Goal: Register for event/course

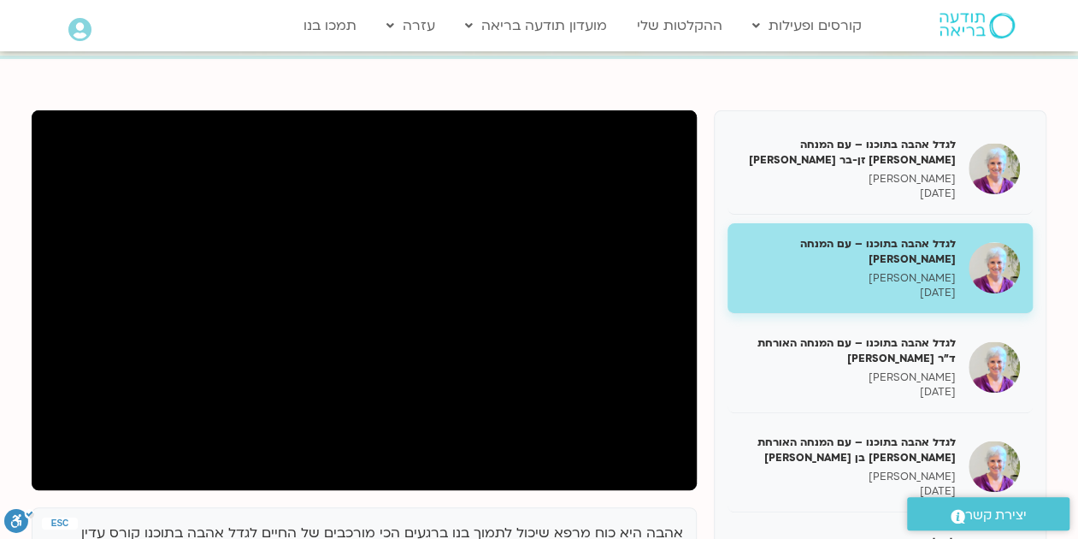
scroll to position [163, 0]
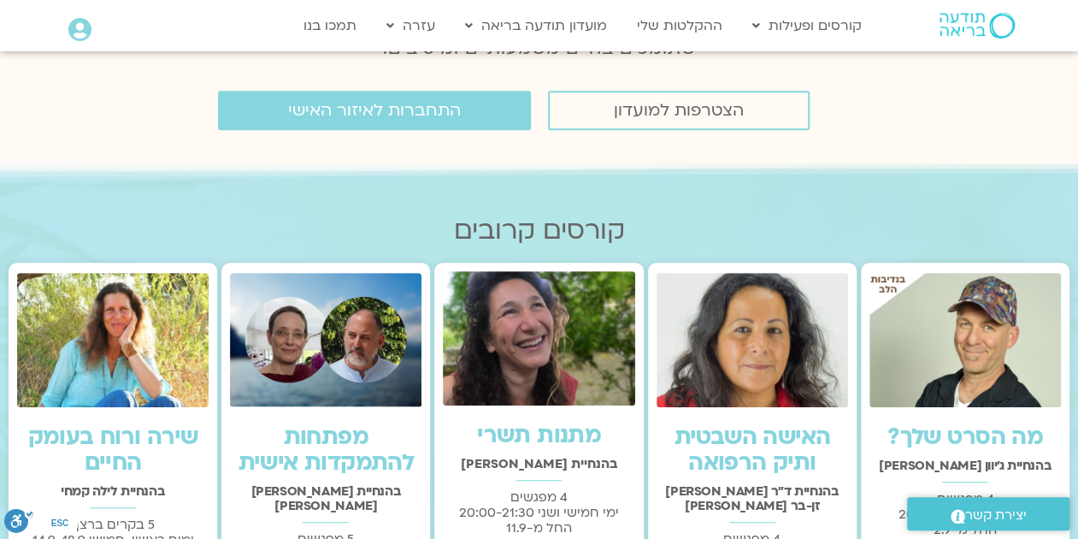
scroll to position [356, 0]
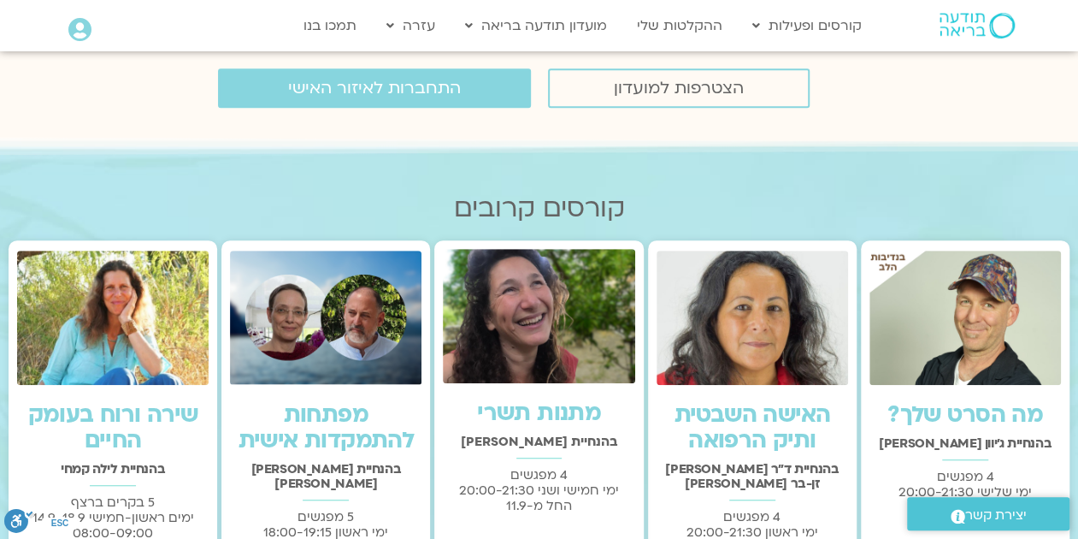
click at [544, 351] on img at bounding box center [539, 316] width 192 height 134
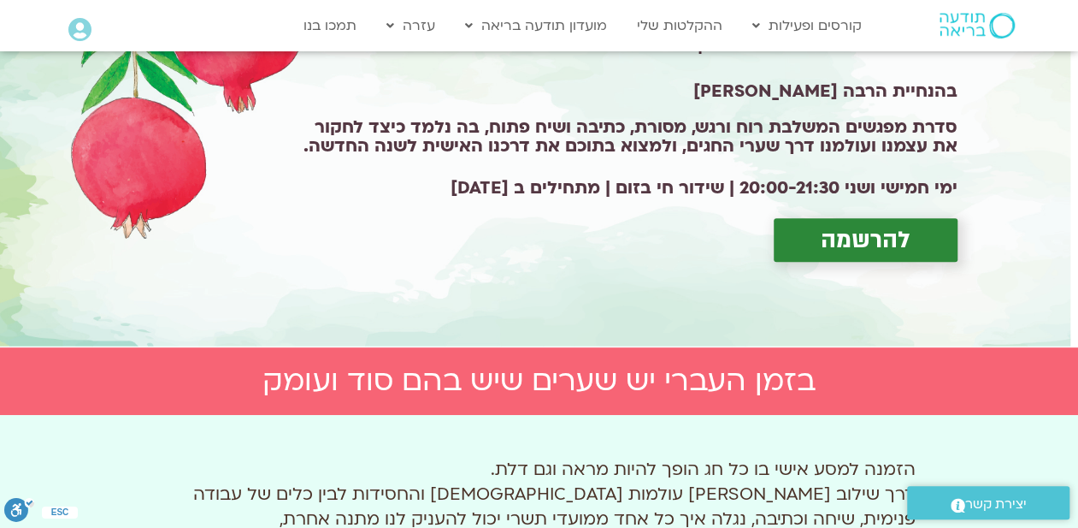
scroll to position [214, 0]
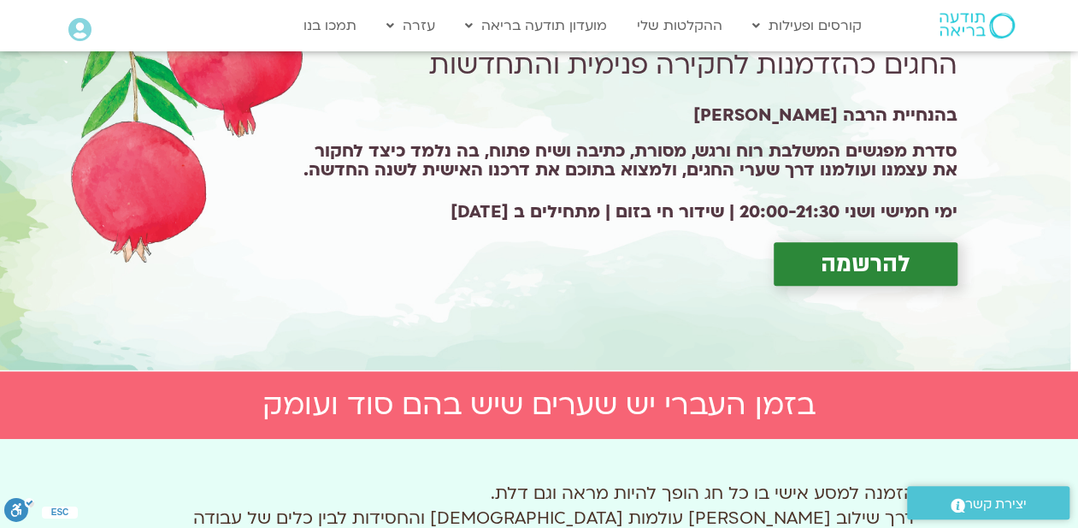
click at [861, 262] on span "להרשמה" at bounding box center [866, 264] width 90 height 27
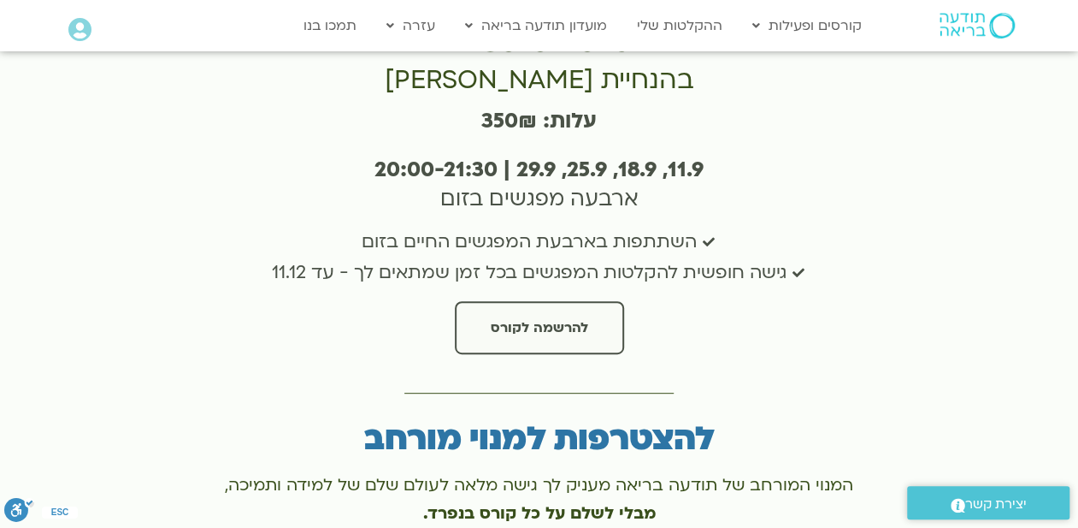
scroll to position [3128, 0]
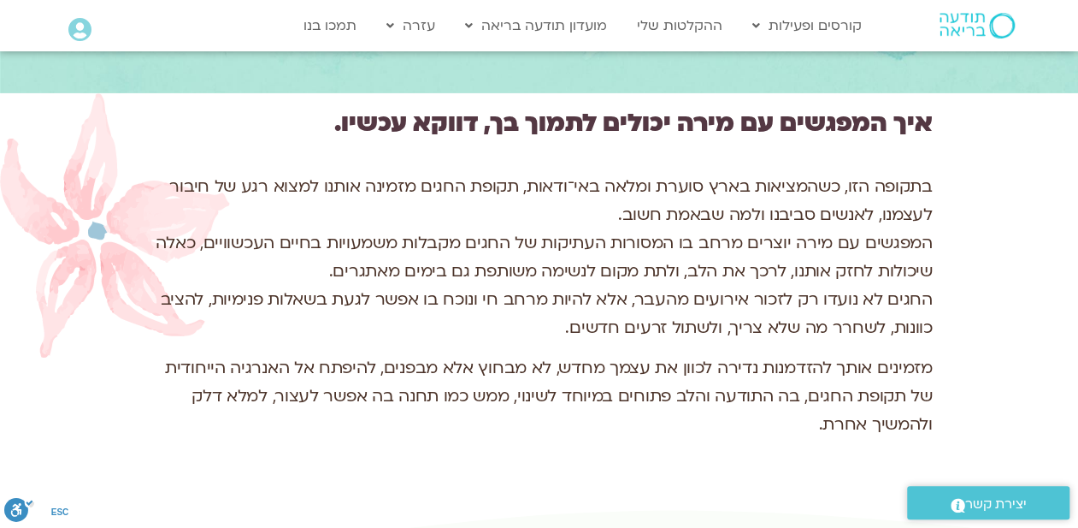
scroll to position [2779, 0]
